Goal: Task Accomplishment & Management: Manage account settings

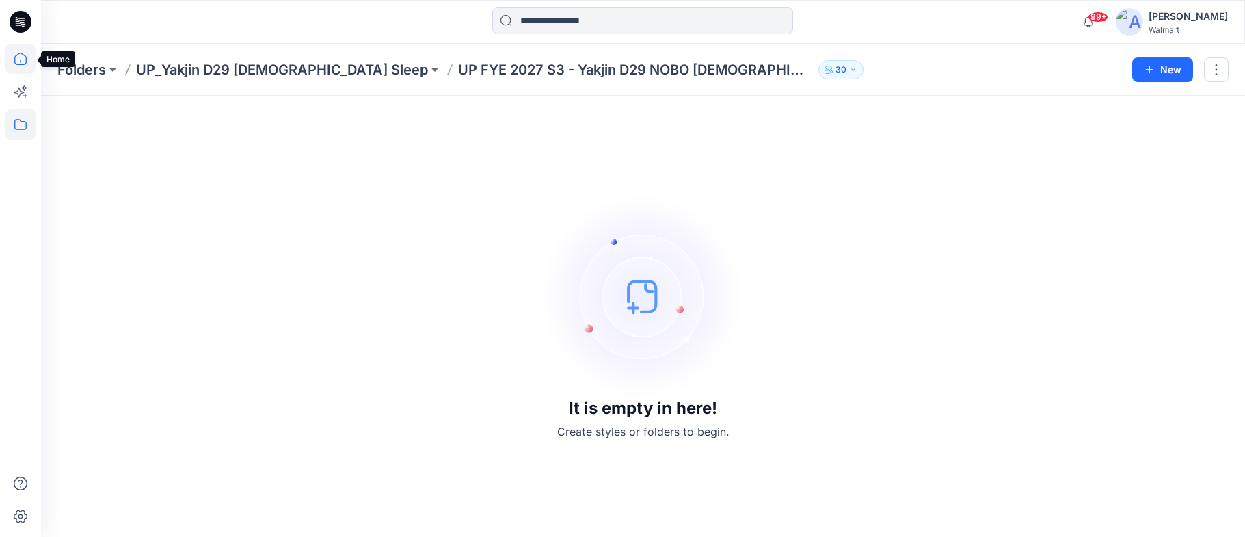
click at [19, 62] on icon at bounding box center [20, 59] width 30 height 30
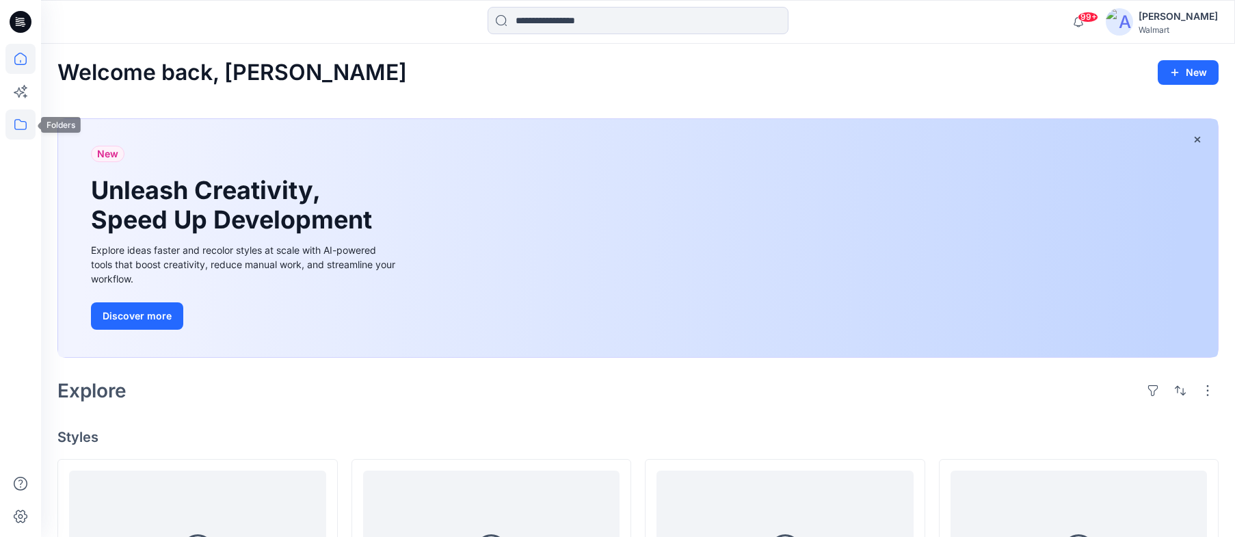
click at [21, 127] on icon at bounding box center [20, 124] width 30 height 30
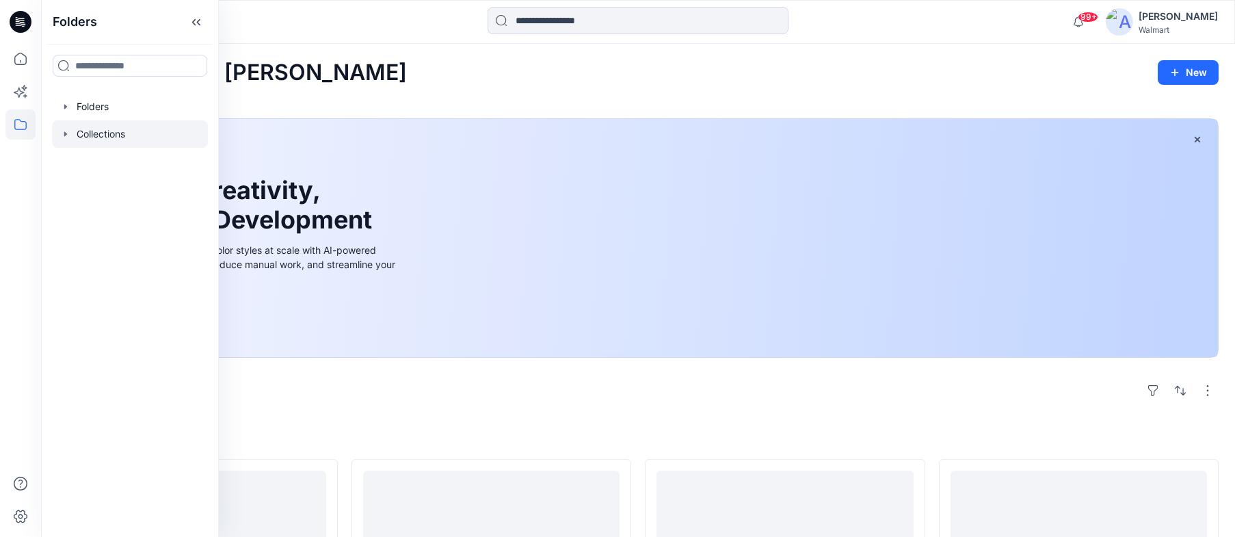
click at [70, 130] on icon "button" at bounding box center [65, 134] width 11 height 11
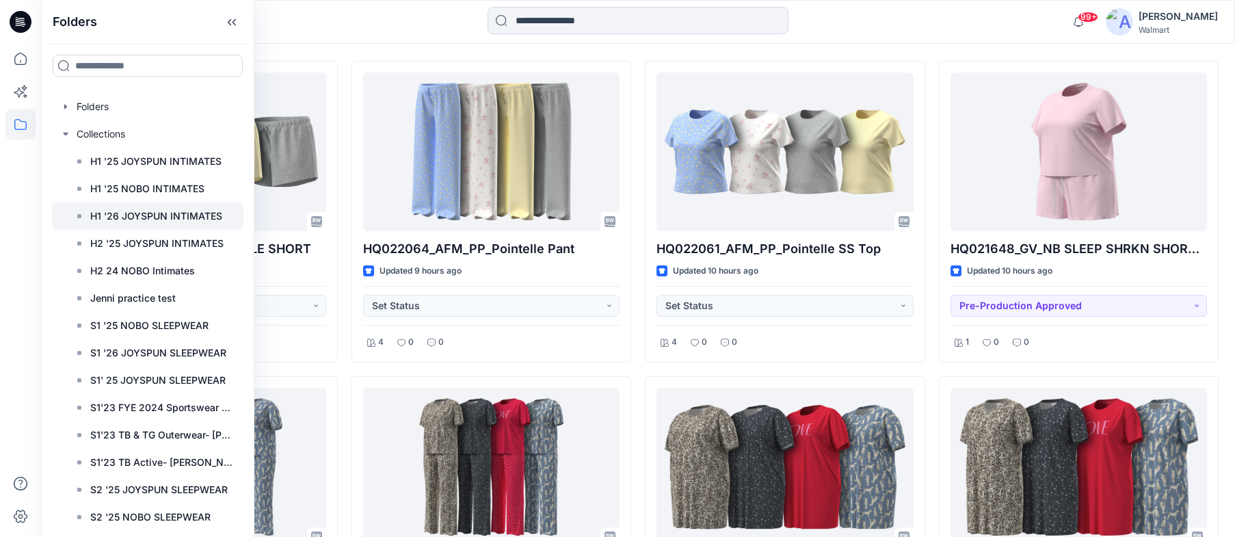
scroll to position [205, 0]
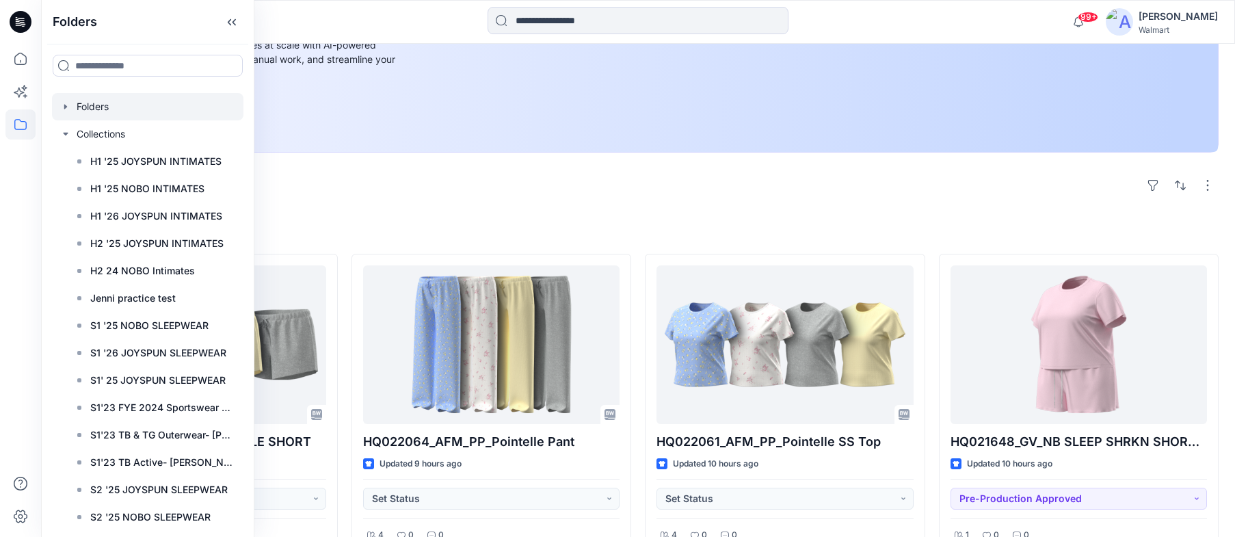
click at [62, 107] on icon "button" at bounding box center [65, 106] width 11 height 11
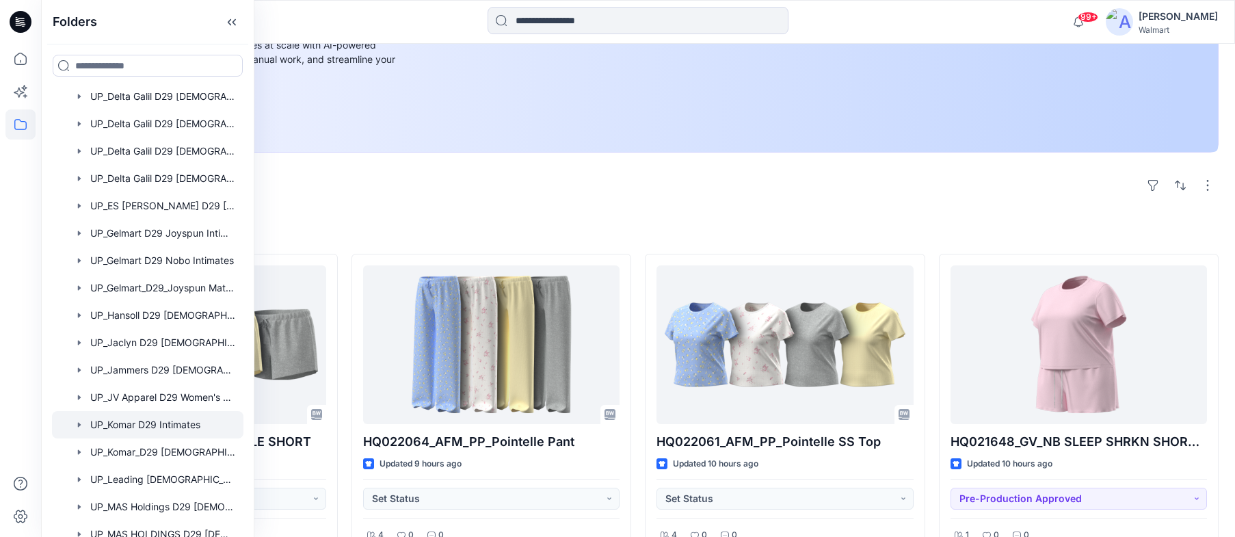
scroll to position [479, 0]
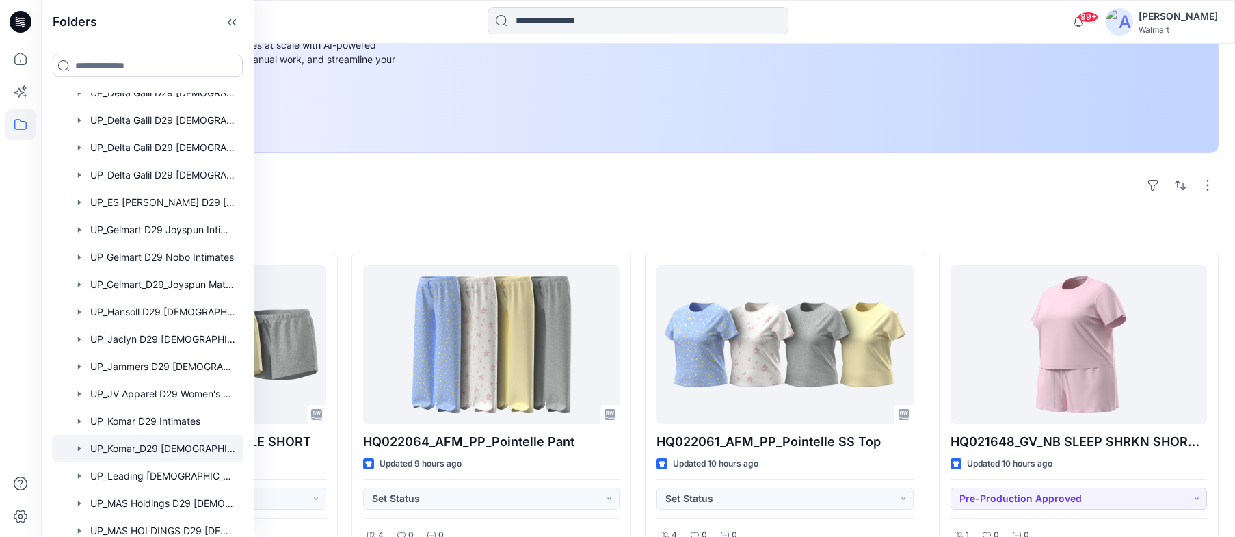
click at [155, 450] on div at bounding box center [147, 448] width 191 height 27
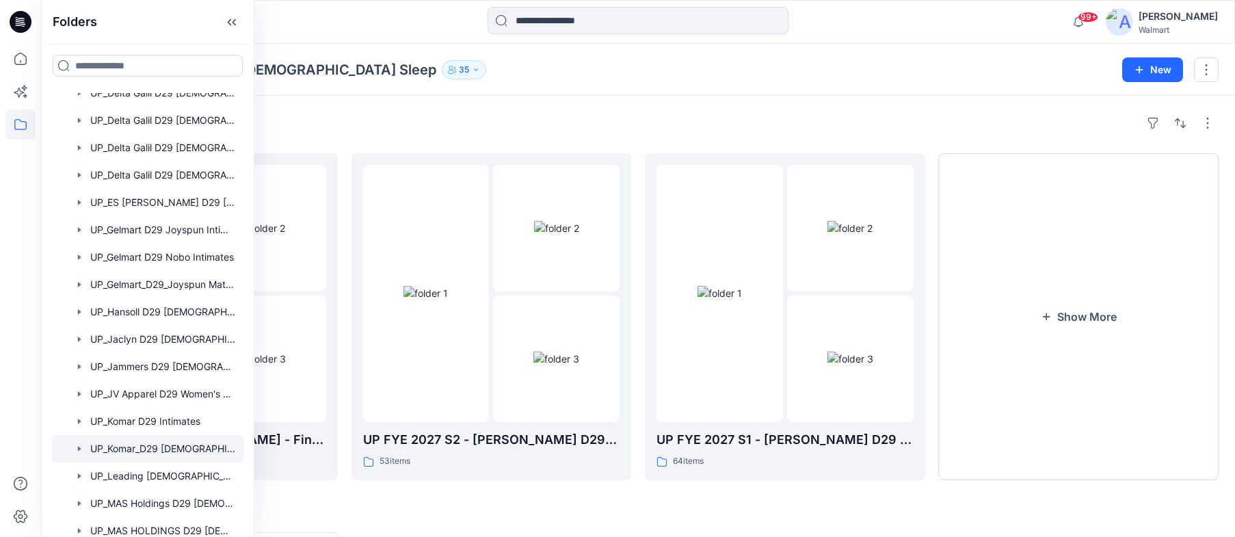
click at [925, 77] on div "Folders UP_Komar_D29 Ladies Sleep 35" at bounding box center [584, 69] width 1055 height 19
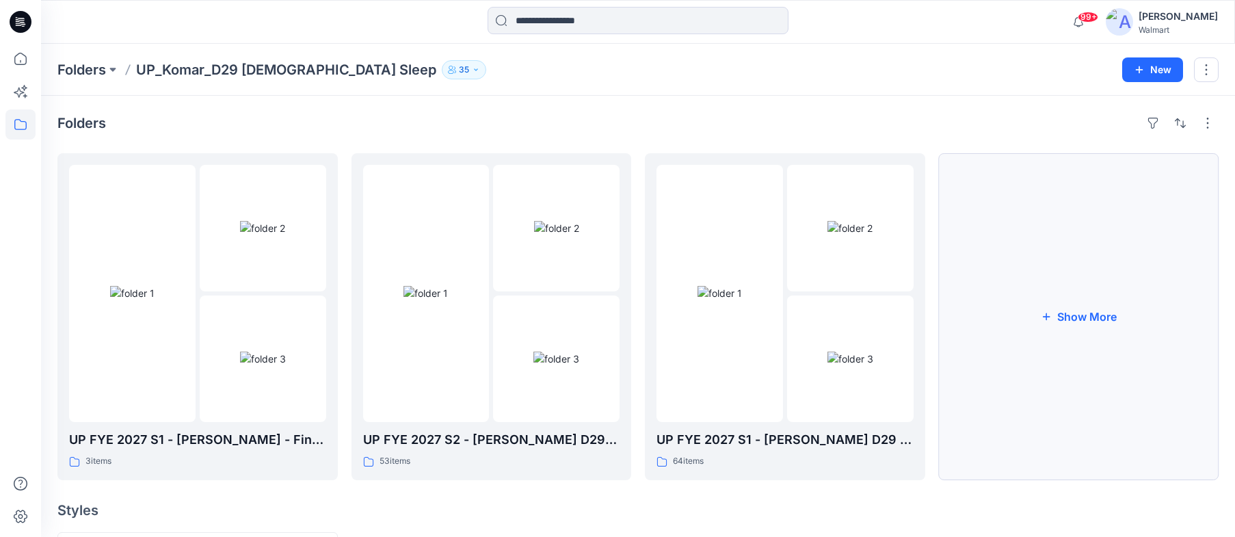
click at [1095, 315] on button "Show More" at bounding box center [1079, 316] width 280 height 327
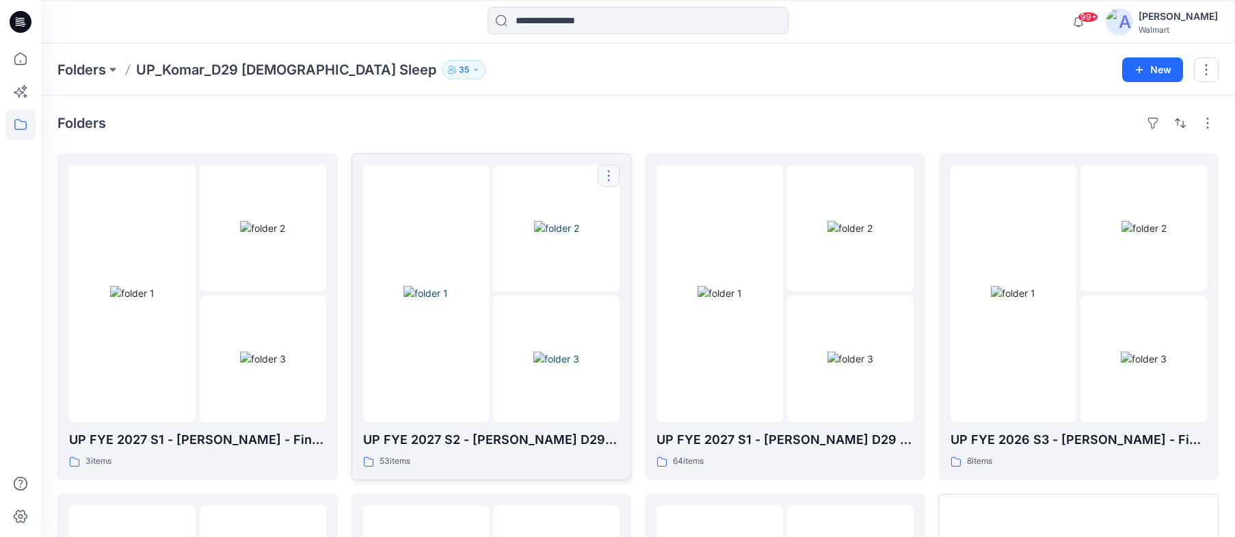
click at [603, 179] on button "button" at bounding box center [609, 176] width 22 height 22
click at [638, 207] on p "Edit" at bounding box center [633, 207] width 17 height 14
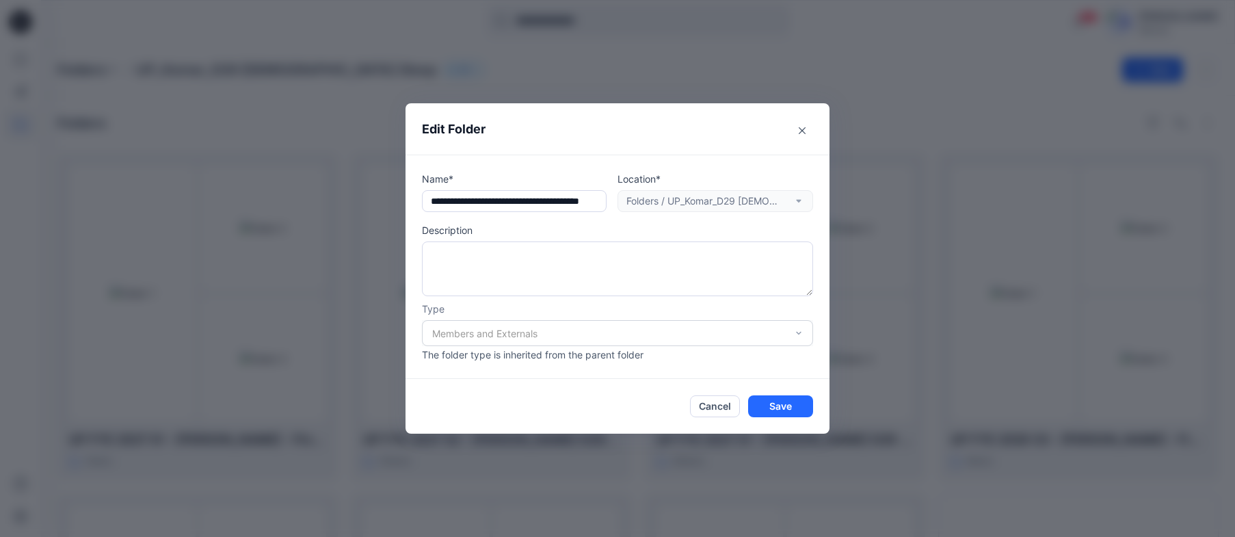
scroll to position [0, 49]
drag, startPoint x: 434, startPoint y: 204, endPoint x: 646, endPoint y: 207, distance: 211.3
click at [646, 207] on div "Name* Location* Folders / UP_Komar_D29 Ladies Sleep" at bounding box center [617, 192] width 391 height 40
type input "**********"
click at [726, 408] on button "Cancel" at bounding box center [715, 406] width 50 height 22
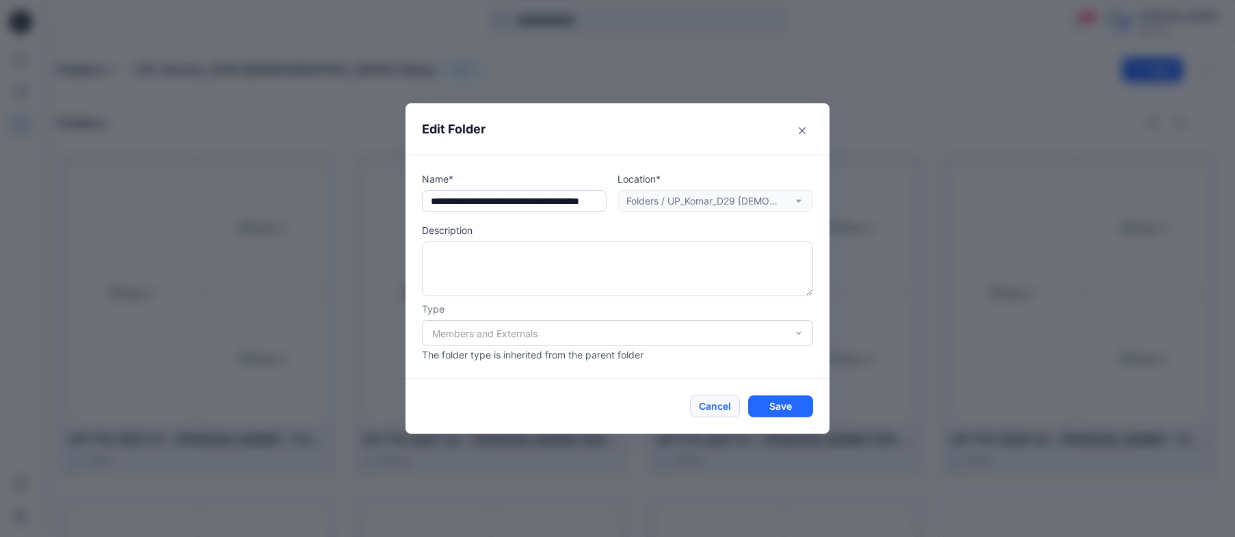
scroll to position [0, 0]
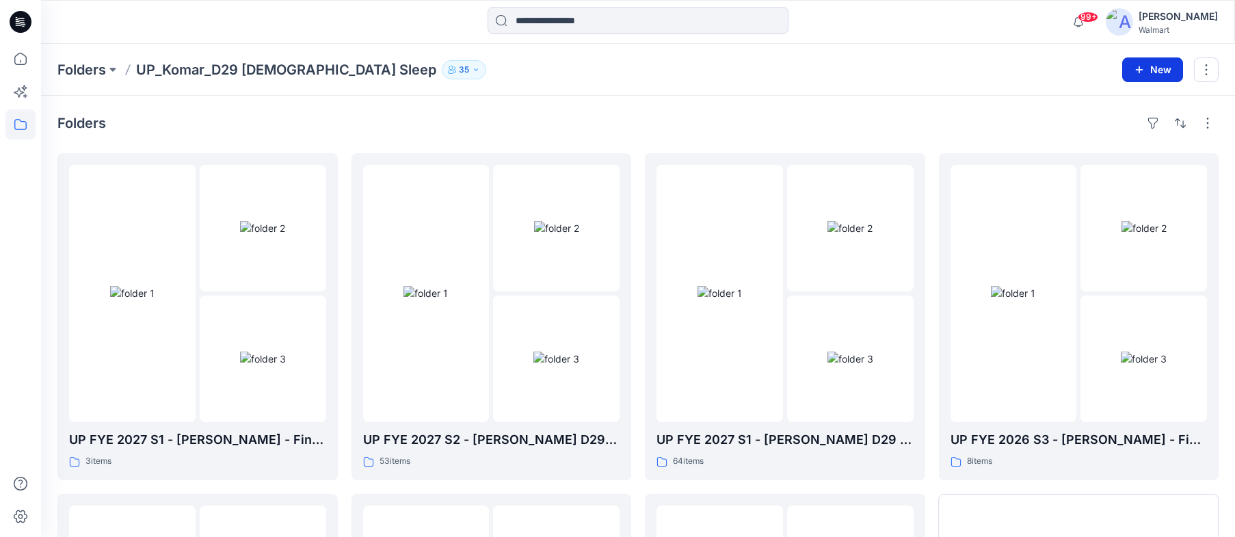
click at [1157, 75] on button "New" at bounding box center [1152, 69] width 61 height 25
click at [1128, 125] on p "New Folder" at bounding box center [1112, 130] width 51 height 14
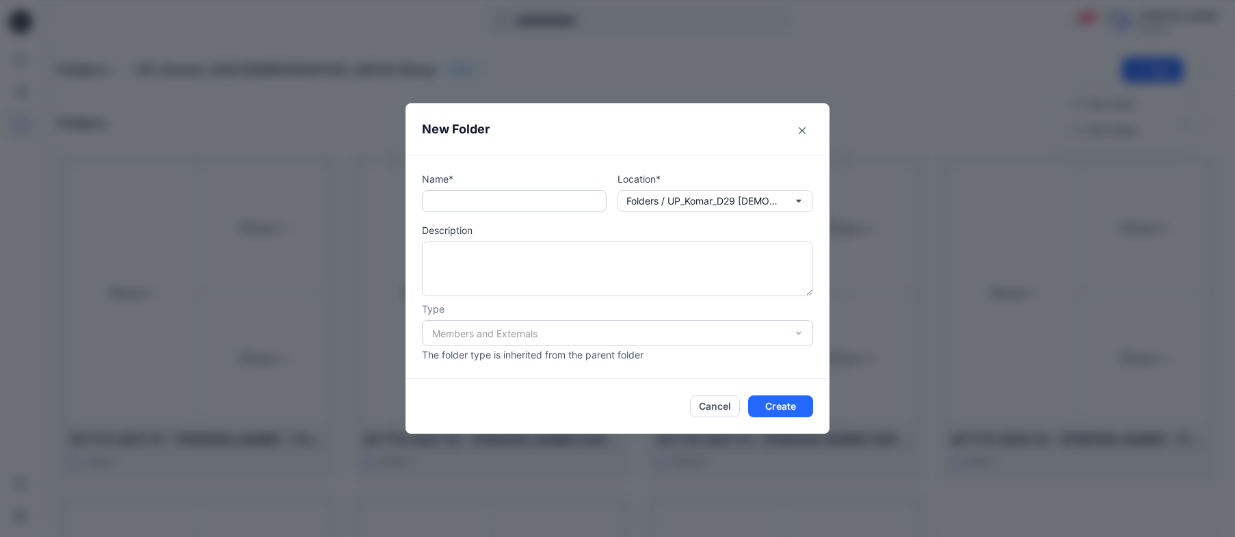
click at [523, 201] on input "text" at bounding box center [514, 201] width 185 height 22
paste input "**********"
click at [459, 200] on input "**********" at bounding box center [514, 201] width 185 height 22
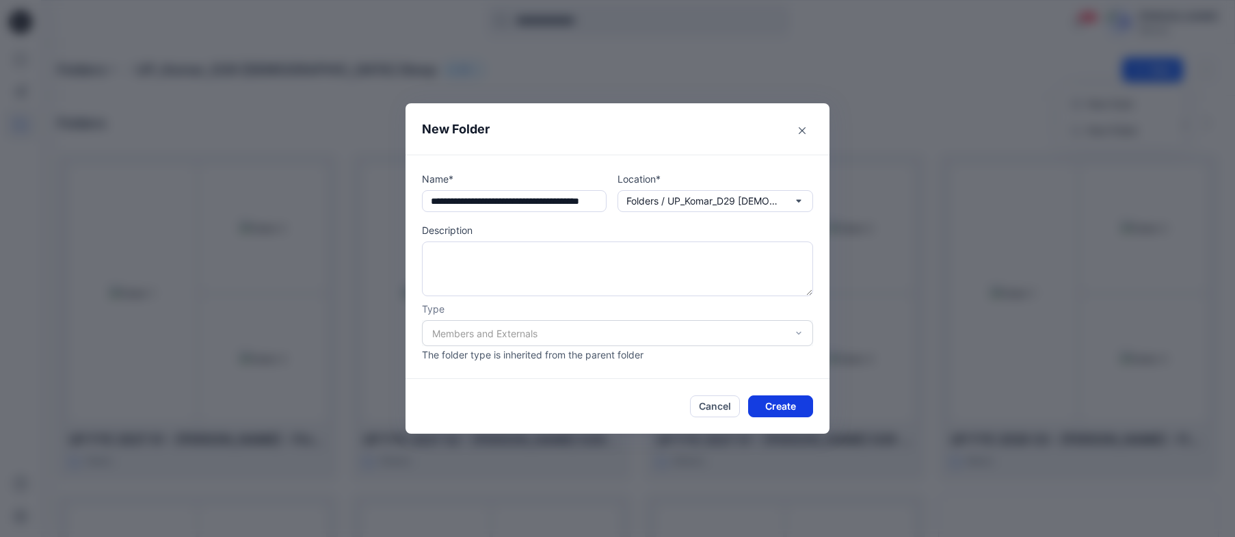
type input "**********"
click at [781, 404] on button "Create" at bounding box center [780, 406] width 65 height 22
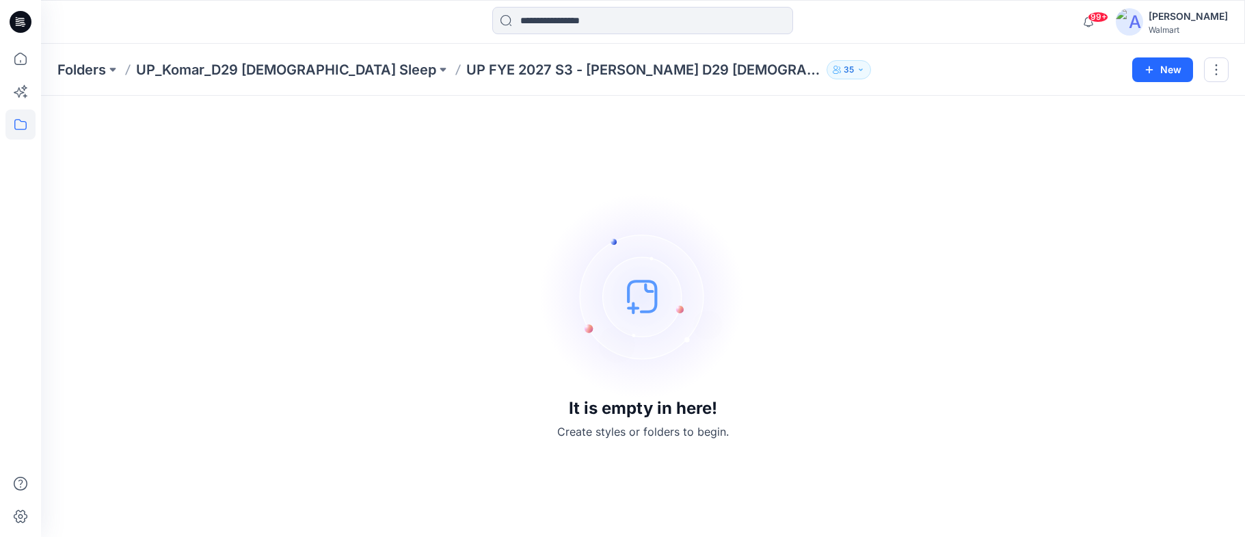
click at [233, 21] on div at bounding box center [191, 22] width 301 height 30
click at [94, 71] on p "Folders" at bounding box center [81, 69] width 49 height 19
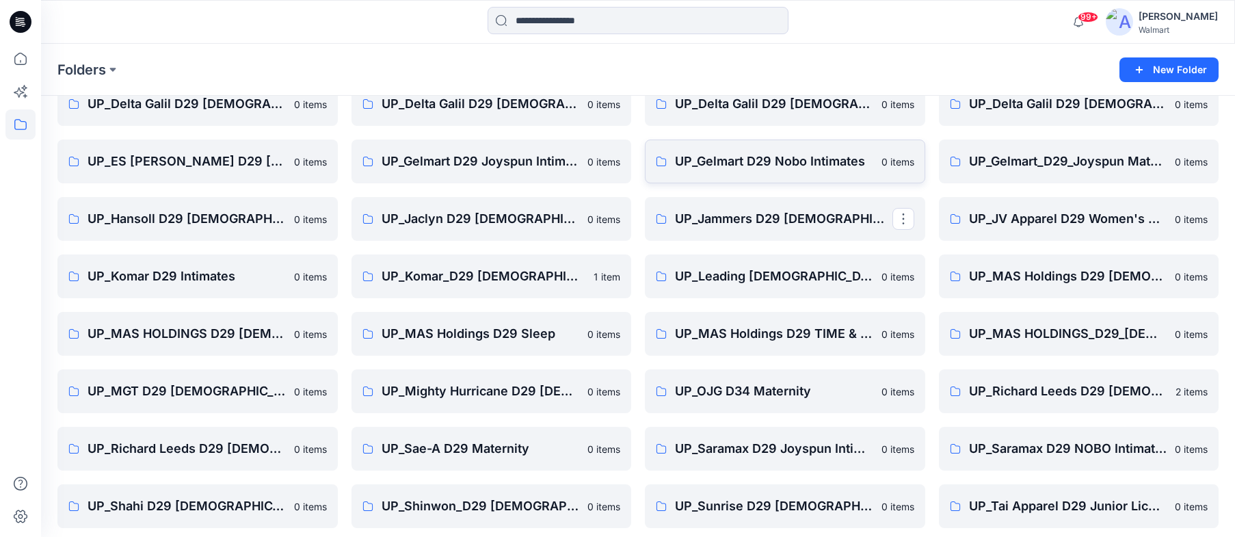
scroll to position [342, 0]
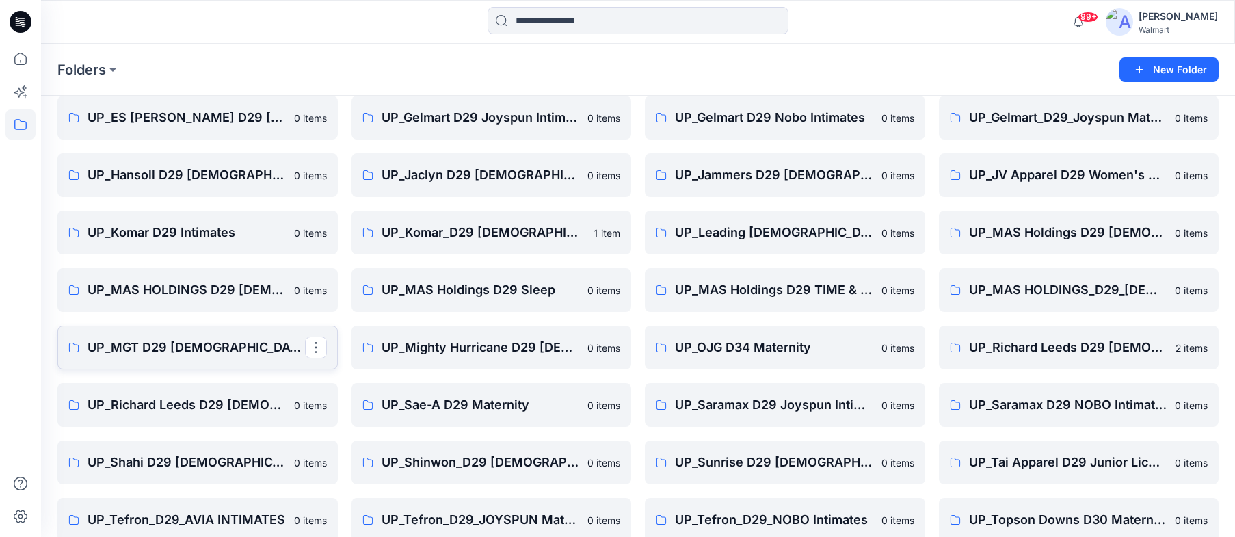
click at [147, 345] on p "UP_MGT D29 Ladies Sleep" at bounding box center [196, 347] width 217 height 19
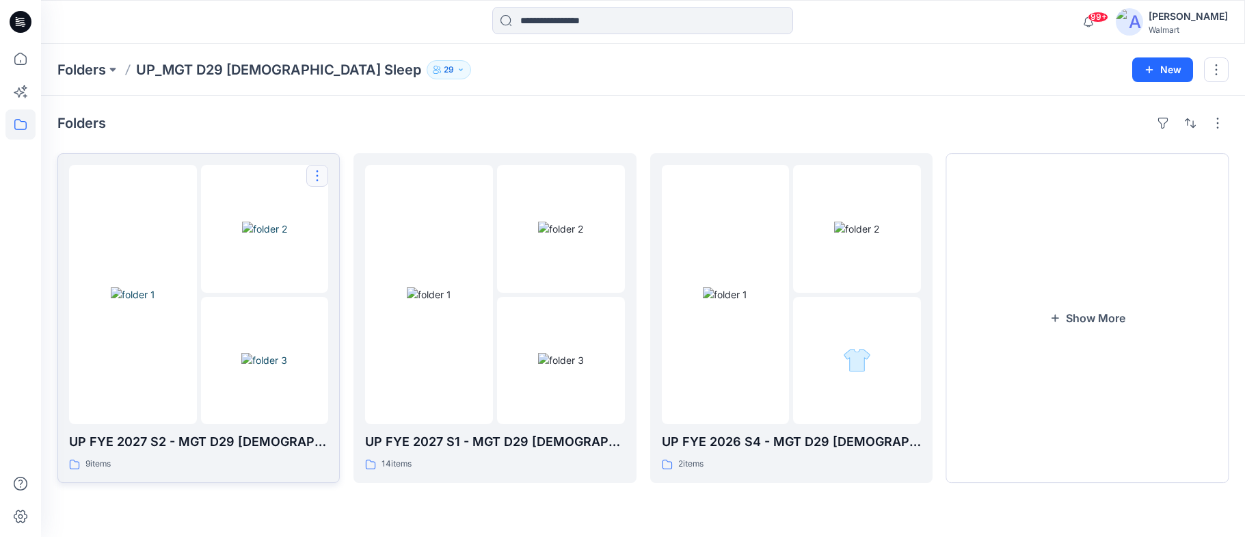
click at [313, 176] on button "button" at bounding box center [317, 176] width 22 height 22
click at [347, 203] on p "Edit" at bounding box center [342, 207] width 17 height 14
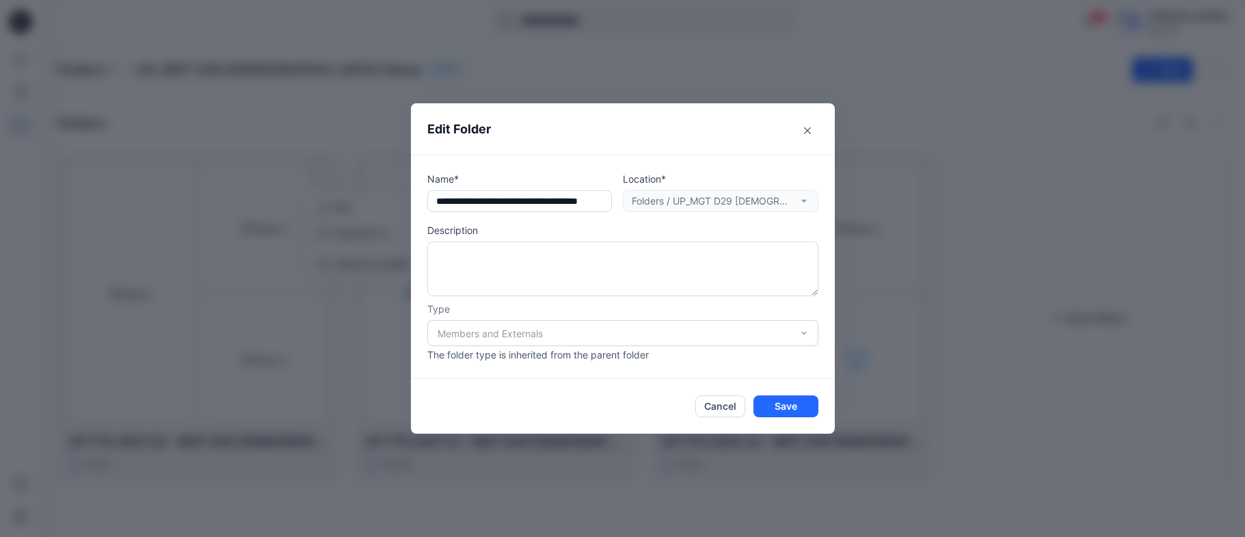
scroll to position [0, 42]
drag, startPoint x: 434, startPoint y: 200, endPoint x: 716, endPoint y: 194, distance: 282.5
click at [712, 194] on div "Name* Location* Folders / UP_MGT D29 Ladies Sleep" at bounding box center [622, 192] width 391 height 40
type input "**********"
click at [723, 408] on button "Cancel" at bounding box center [721, 406] width 50 height 22
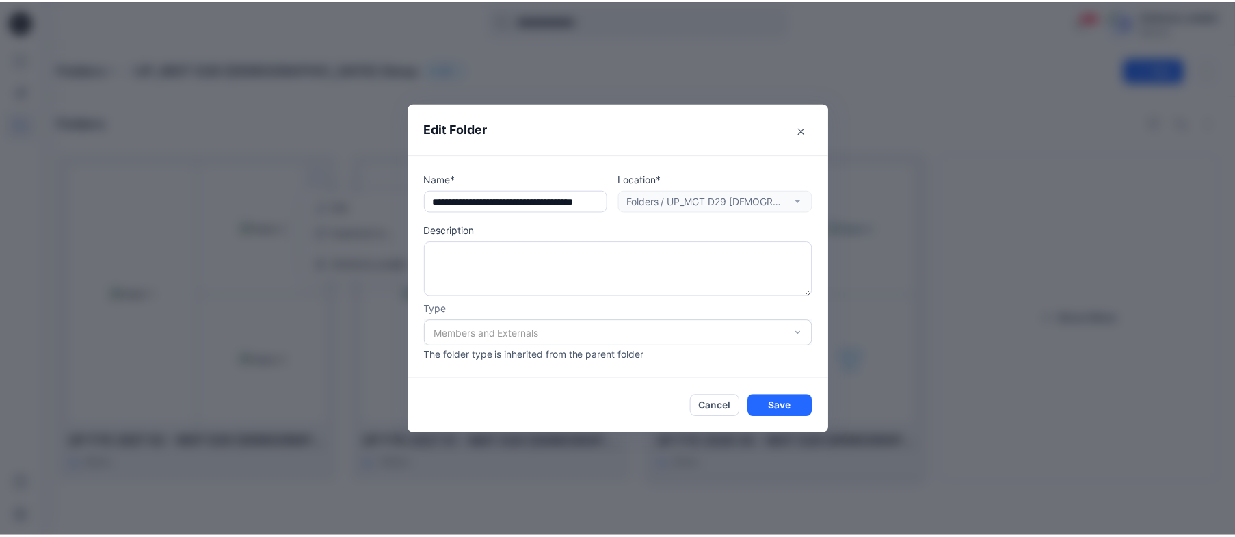
scroll to position [0, 0]
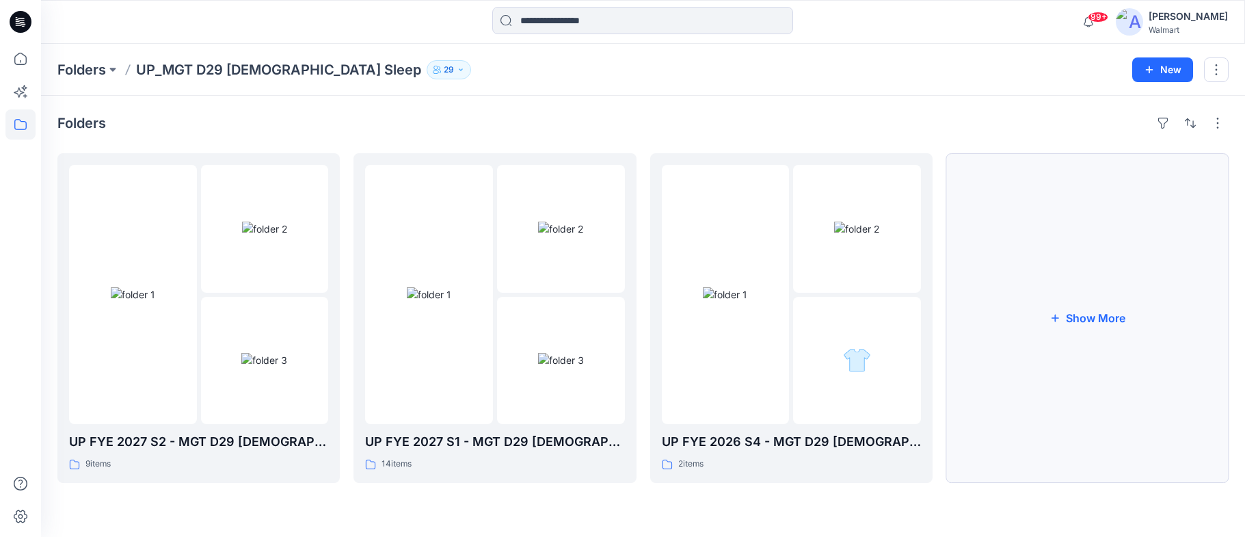
click at [1076, 303] on button "Show More" at bounding box center [1088, 318] width 282 height 330
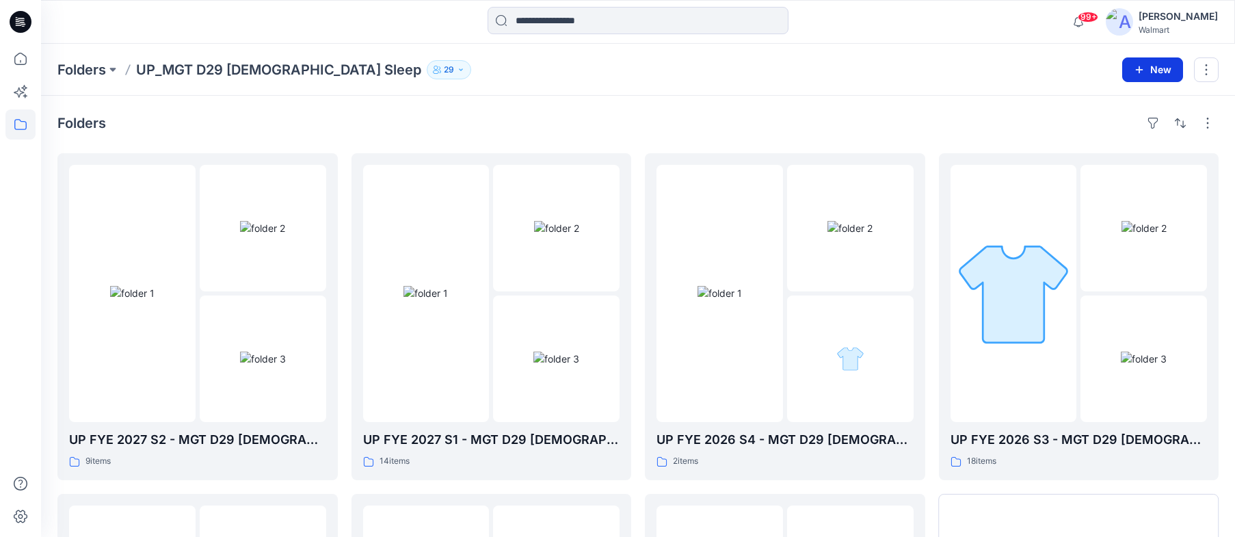
click at [1145, 76] on button "New" at bounding box center [1152, 69] width 61 height 25
click at [1089, 126] on p "New Folder" at bounding box center [1112, 130] width 51 height 14
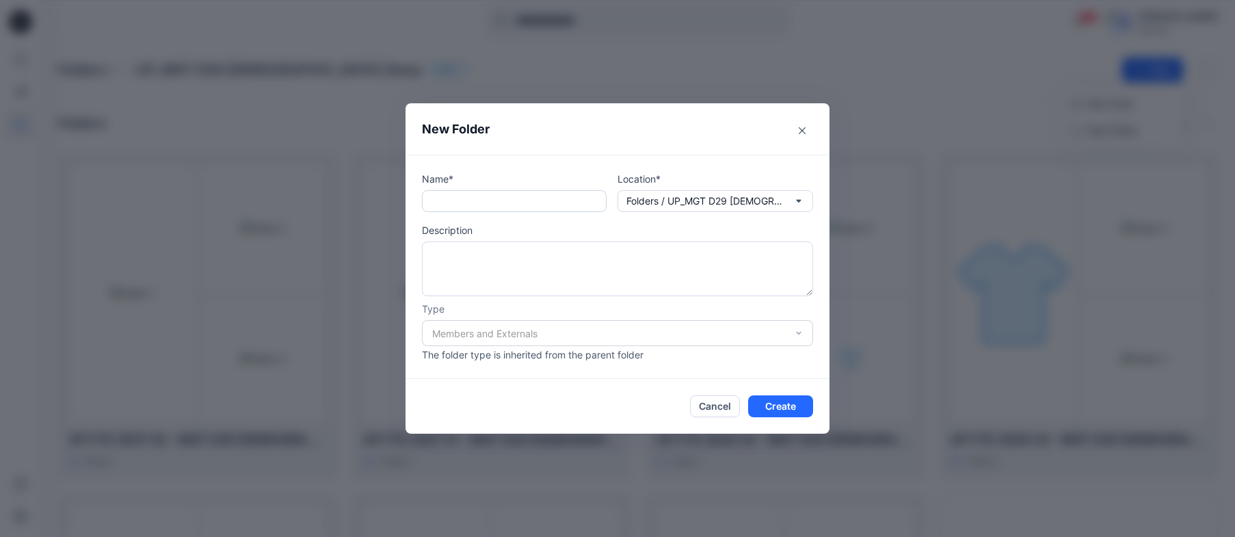
click at [522, 203] on input "text" at bounding box center [514, 201] width 185 height 22
paste input "**********"
click at [465, 202] on input "**********" at bounding box center [514, 201] width 185 height 22
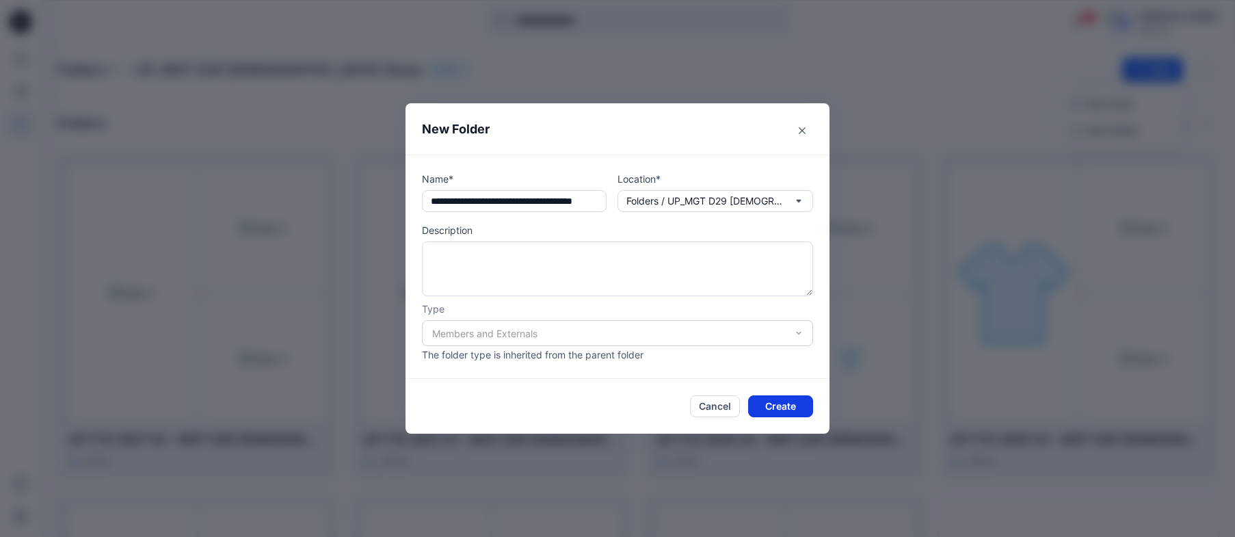
type input "**********"
click at [794, 410] on button "Create" at bounding box center [780, 406] width 65 height 22
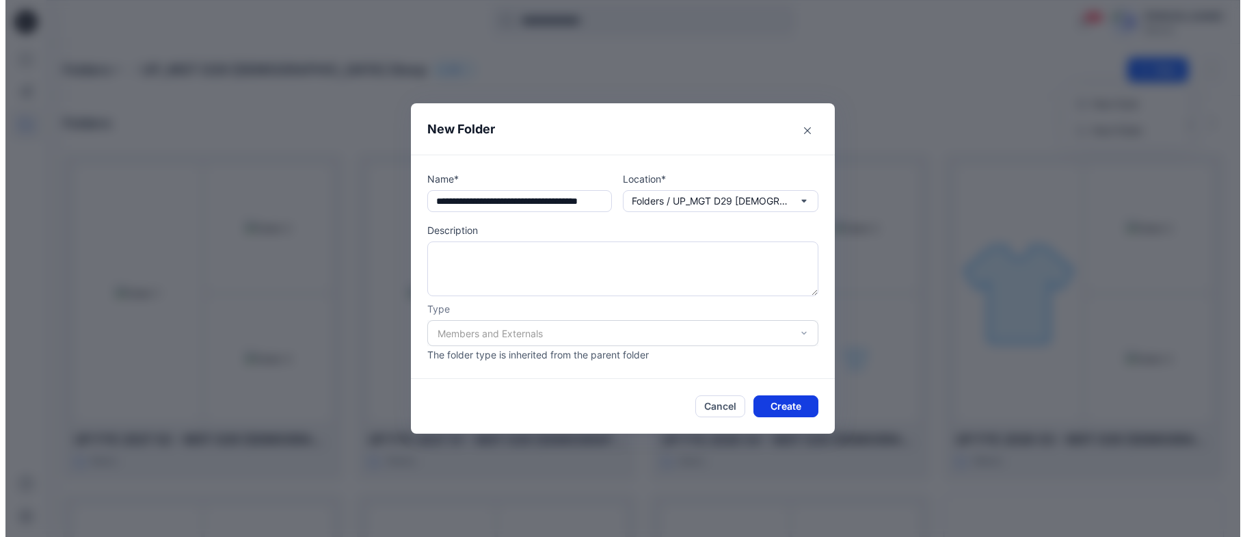
scroll to position [0, 0]
